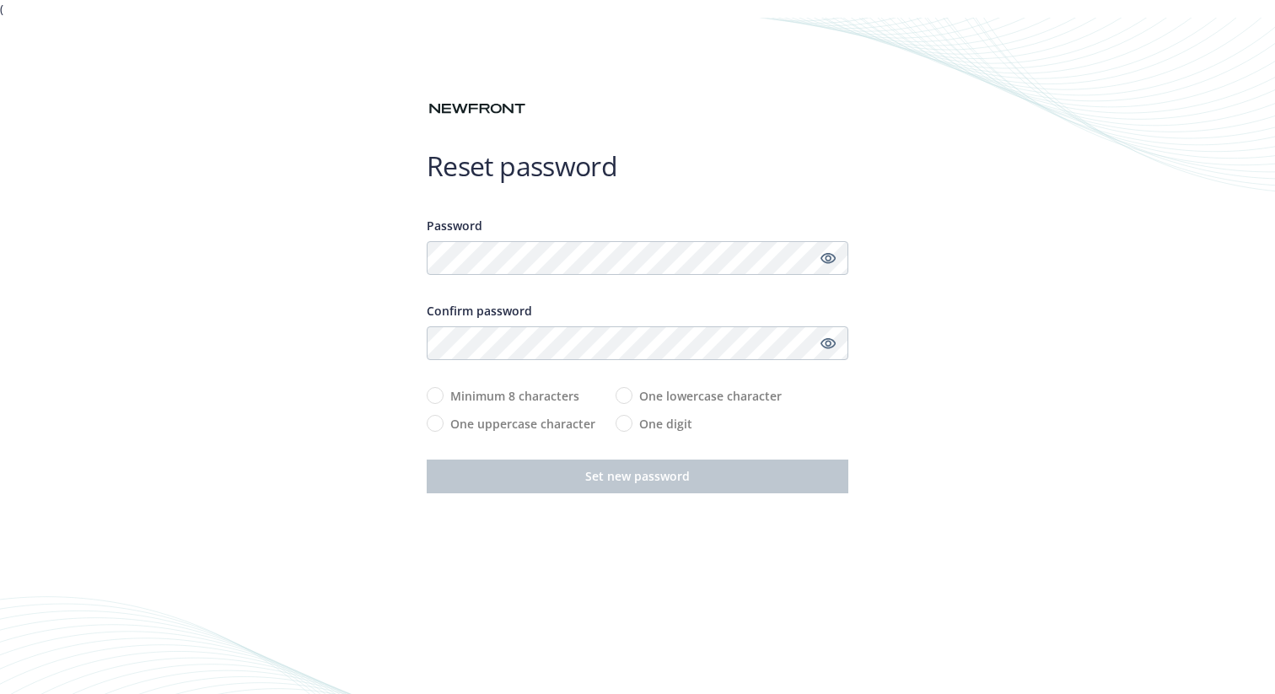
click at [314, 291] on div "Reset password Password Confirm password Minimum 8 characters One uppercase cha…" at bounding box center [637, 365] width 1275 height 694
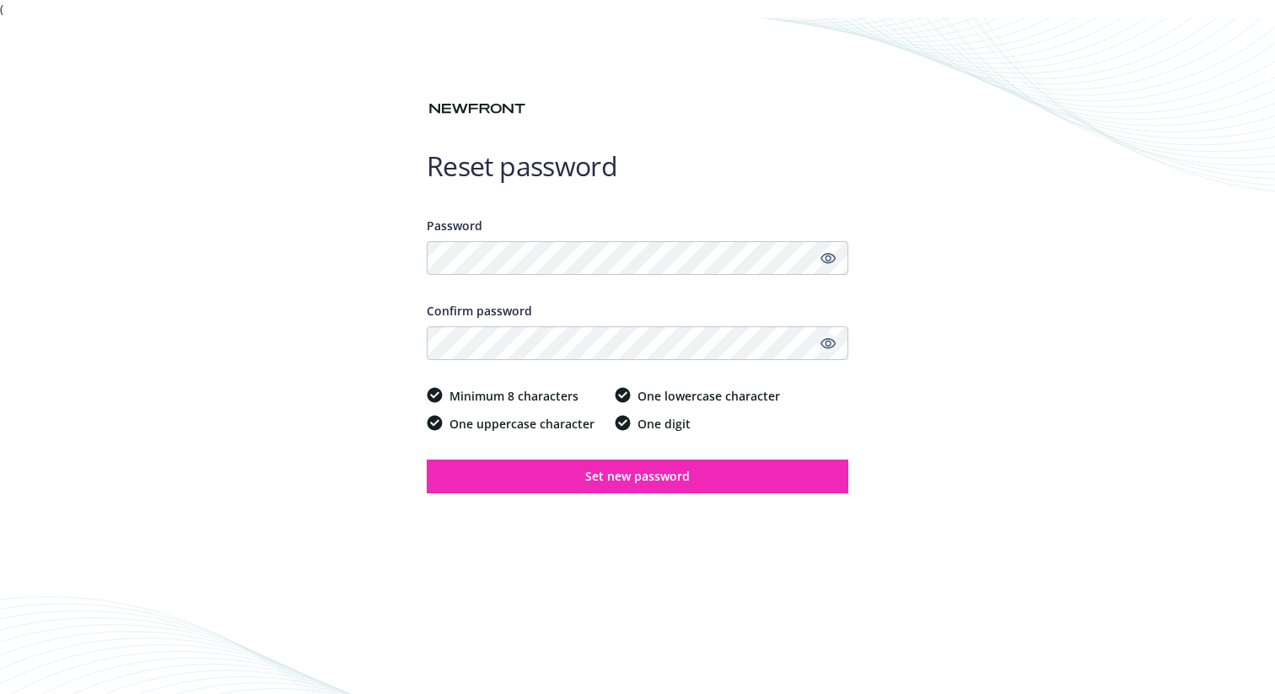
click at [833, 343] on icon "Show password" at bounding box center [828, 343] width 15 height 15
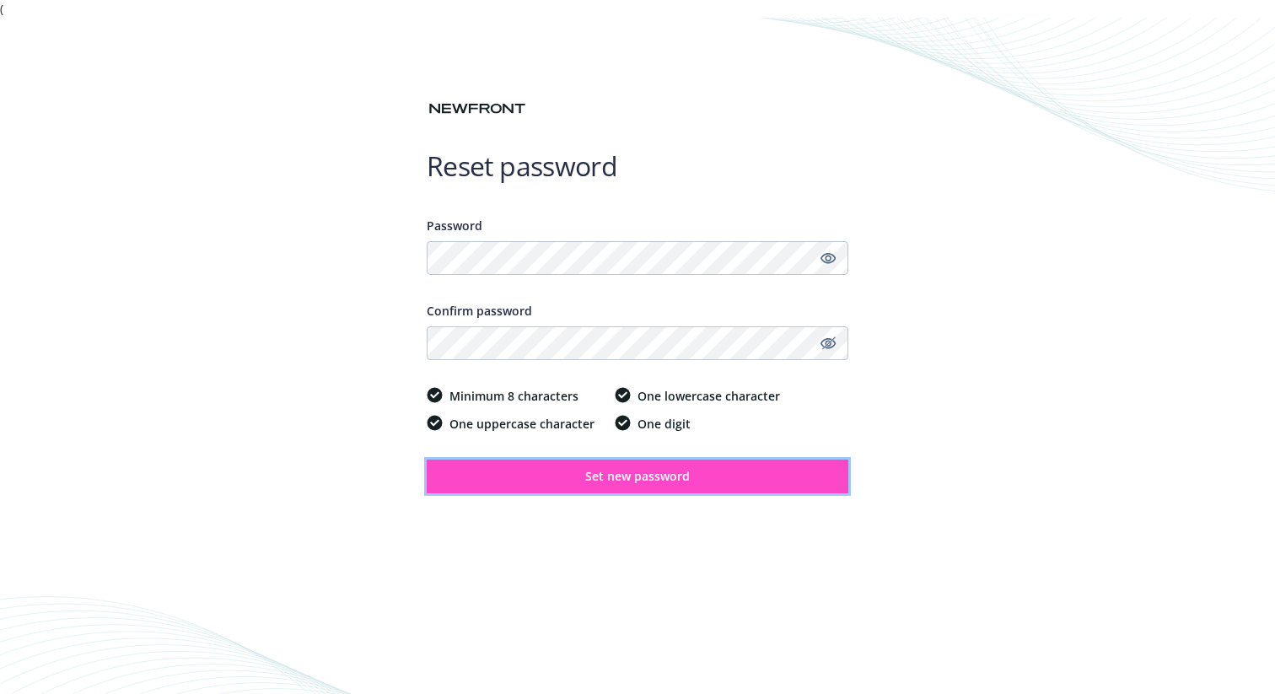
click at [651, 477] on span "Set new password" at bounding box center [637, 476] width 105 height 16
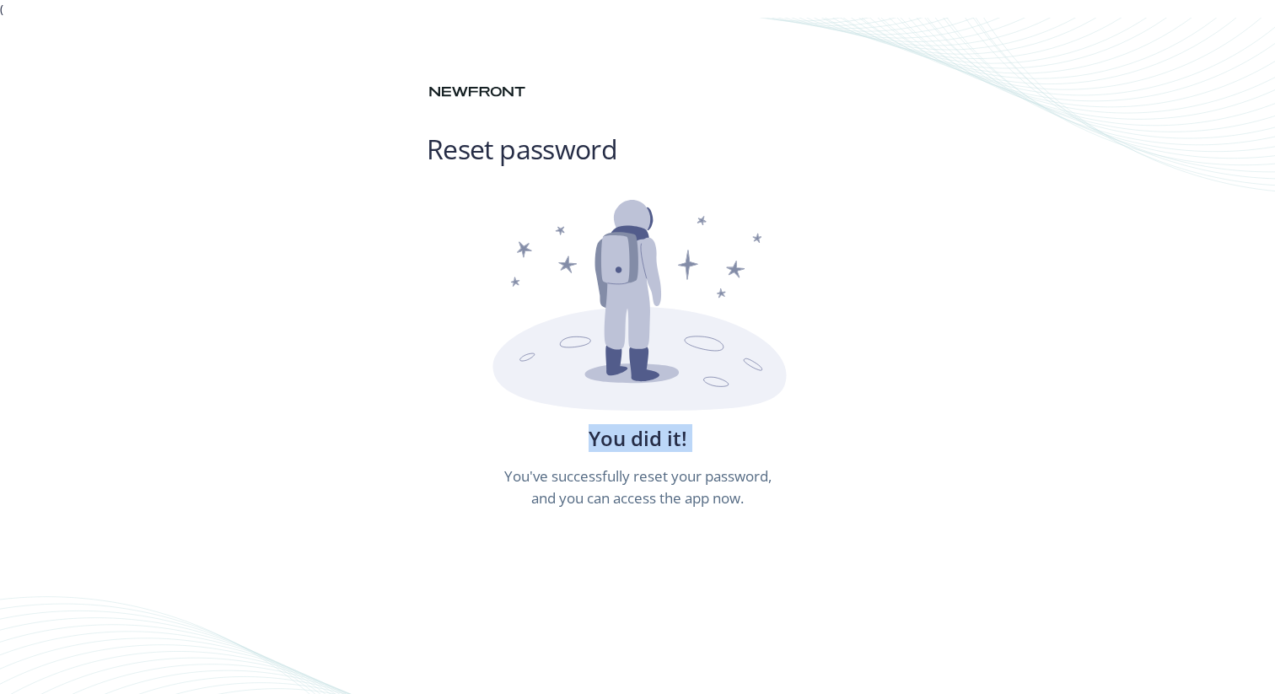
drag, startPoint x: 635, startPoint y: 320, endPoint x: 531, endPoint y: 320, distance: 103.8
click at [531, 320] on icon at bounding box center [638, 306] width 312 height 212
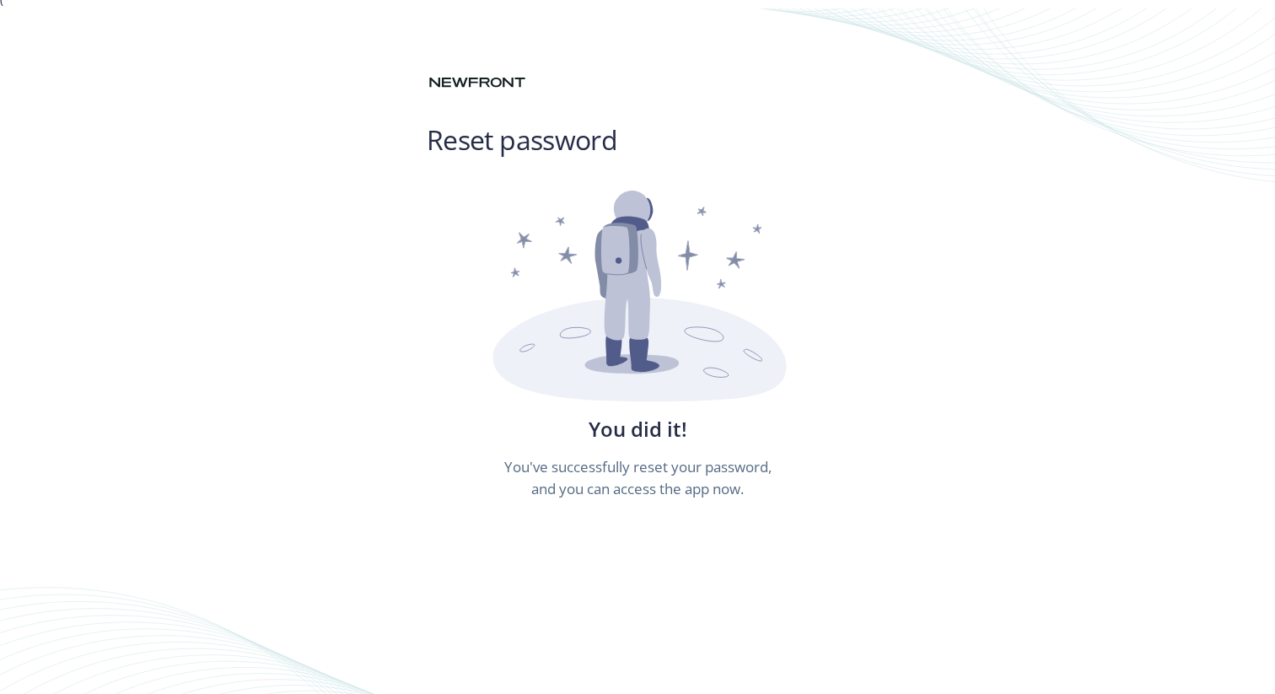
scroll to position [7, 0]
click at [534, 130] on h1 "Reset password" at bounding box center [638, 143] width 422 height 34
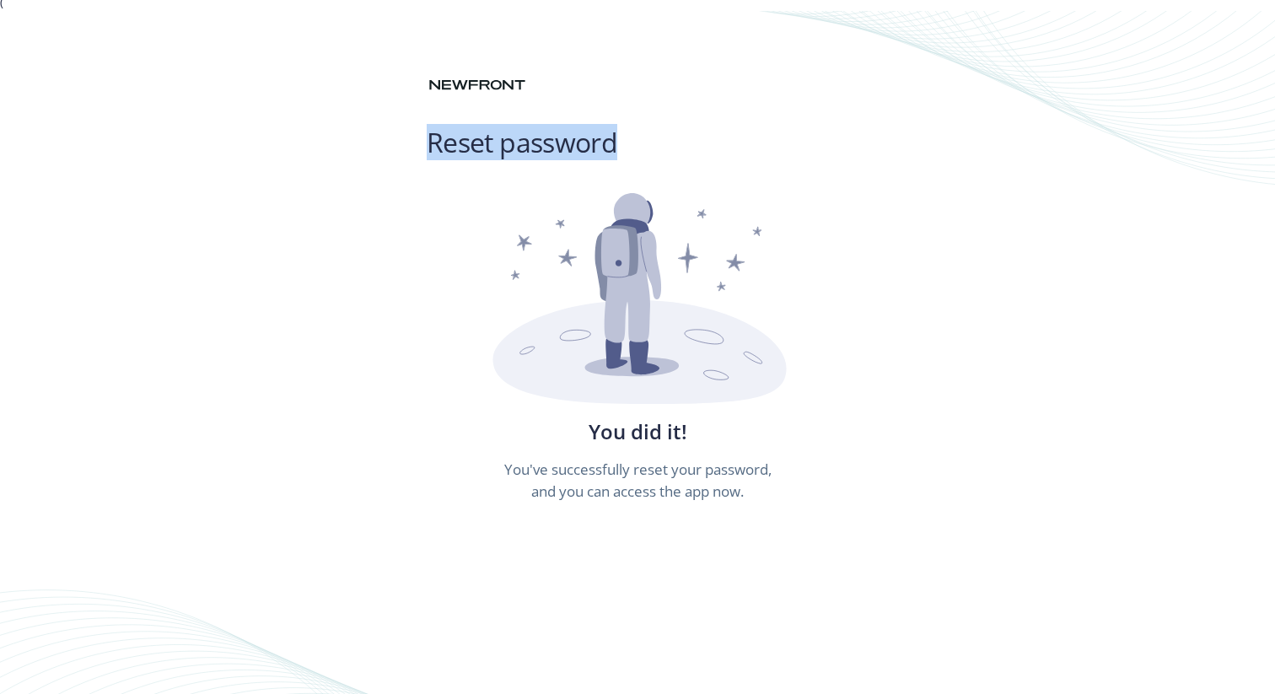
click at [534, 130] on h1 "Reset password" at bounding box center [638, 143] width 422 height 34
click at [219, 130] on div "Reset password You did it! You ' ve successfully reset your password, and you c…" at bounding box center [637, 358] width 1275 height 694
